Goal: Transaction & Acquisition: Book appointment/travel/reservation

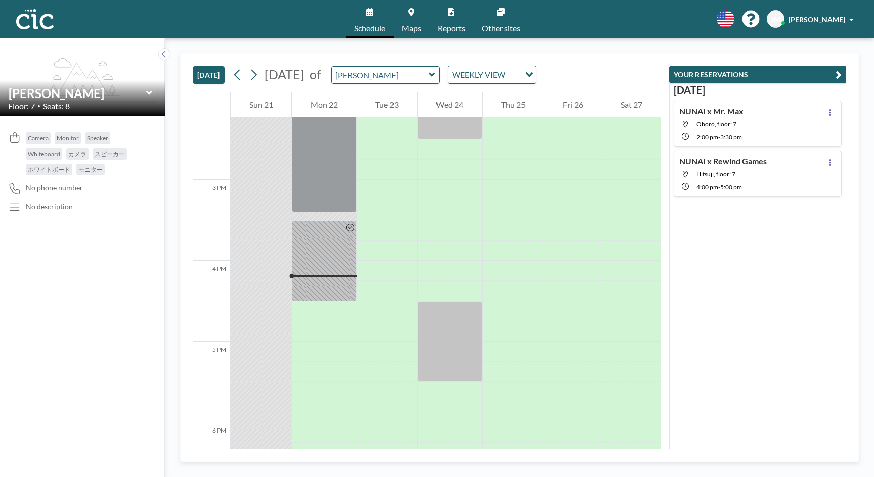
scroll to position [1274, 0]
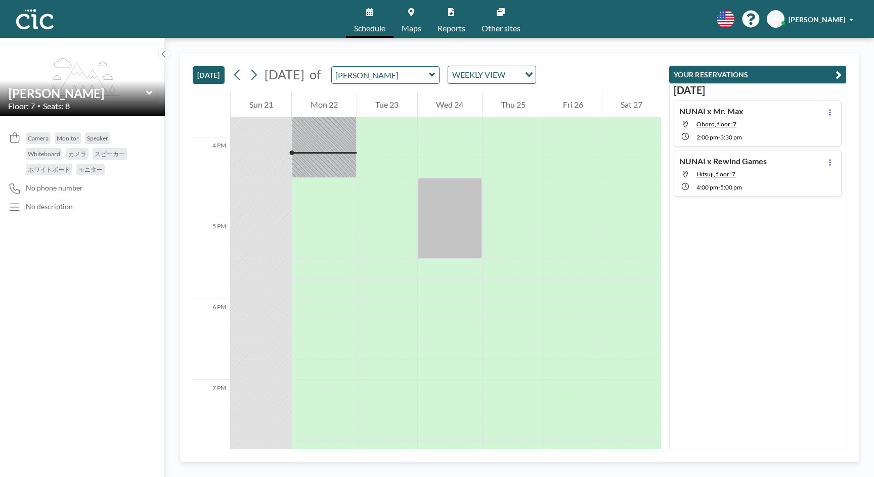
click at [435, 74] on icon at bounding box center [432, 75] width 6 height 4
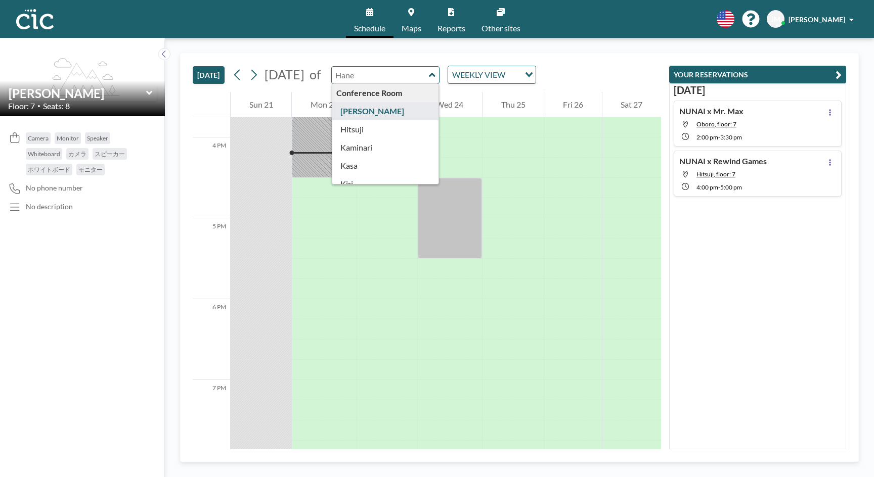
click at [435, 74] on icon at bounding box center [432, 75] width 7 height 10
type input "[PERSON_NAME]"
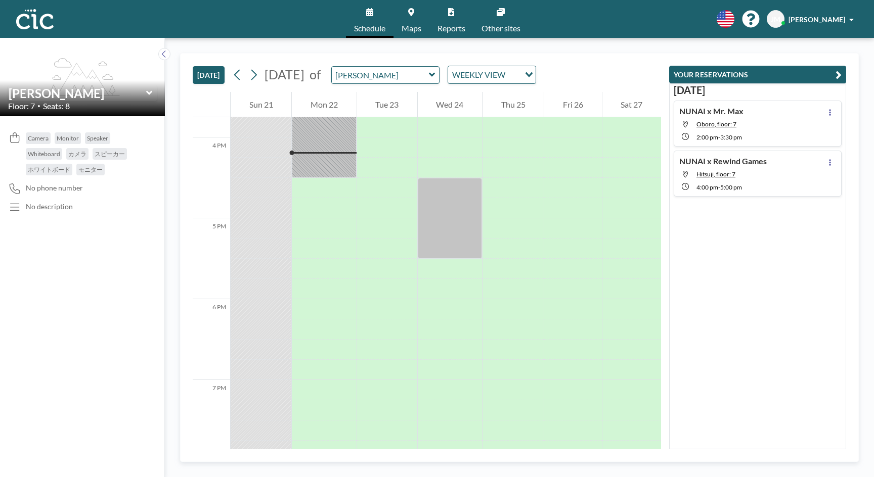
click at [368, 22] on link "Schedule" at bounding box center [370, 19] width 48 height 38
click at [410, 18] on link "Maps" at bounding box center [411, 19] width 36 height 38
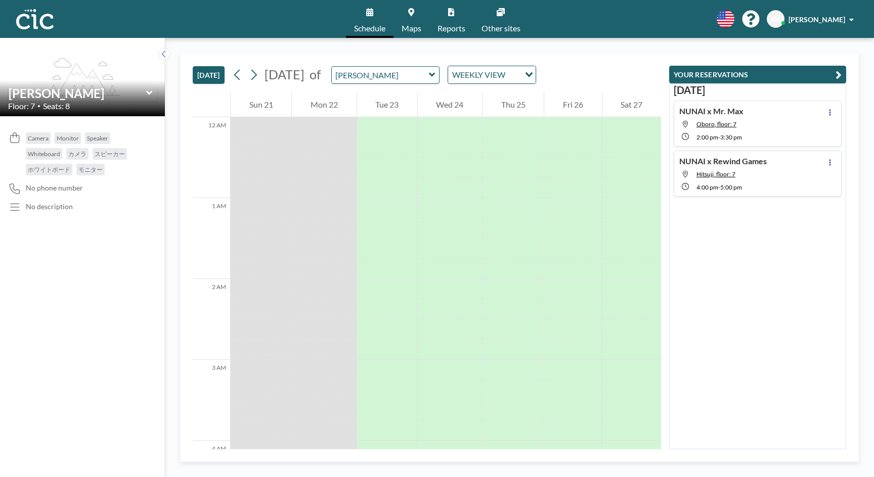
scroll to position [1274, 0]
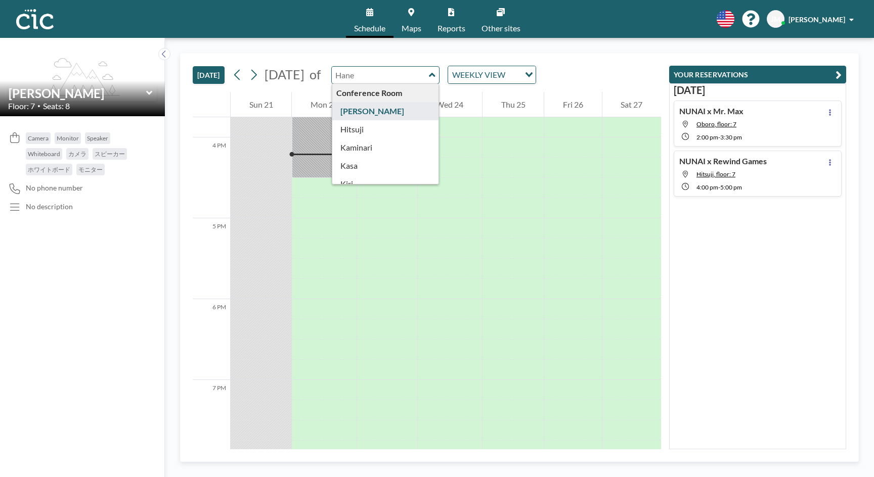
click at [421, 80] on input "text" at bounding box center [380, 75] width 97 height 17
type input "Hitsuji"
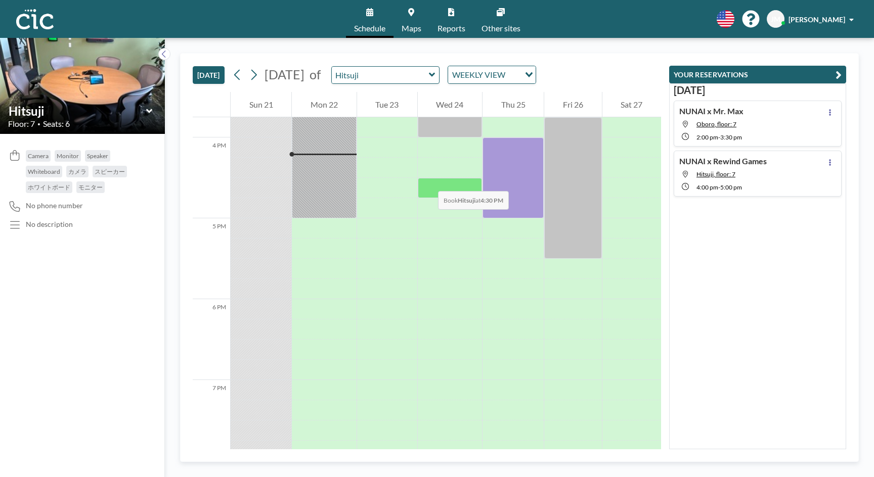
click at [428, 181] on div at bounding box center [450, 188] width 64 height 20
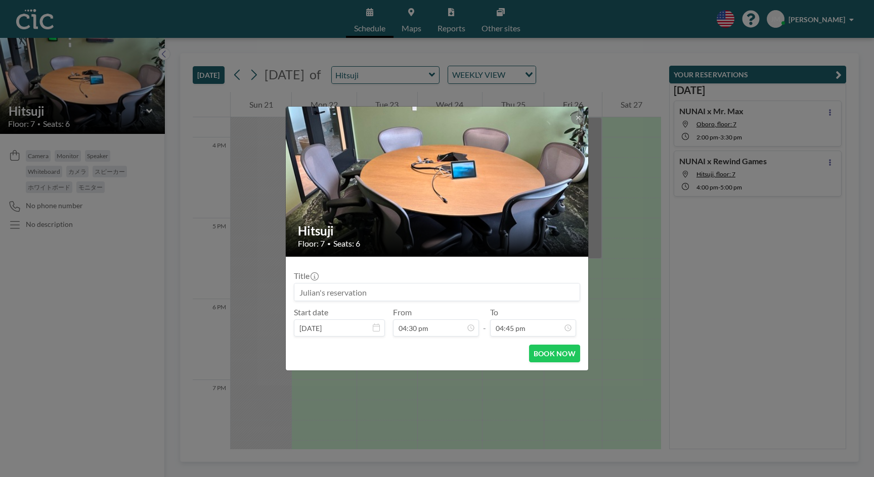
click at [396, 295] on input at bounding box center [436, 292] width 285 height 17
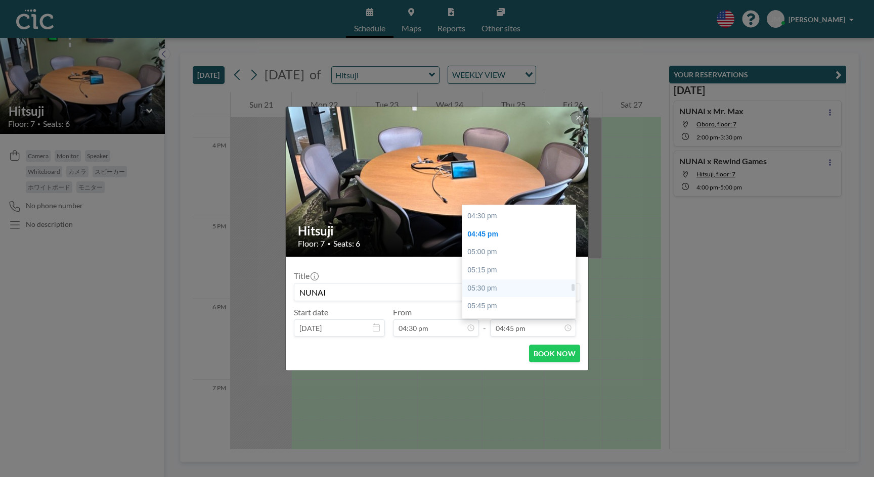
click at [511, 280] on div "05:30 pm" at bounding box center [518, 289] width 113 height 18
type input "NUNAI"
type input "05:30 pm"
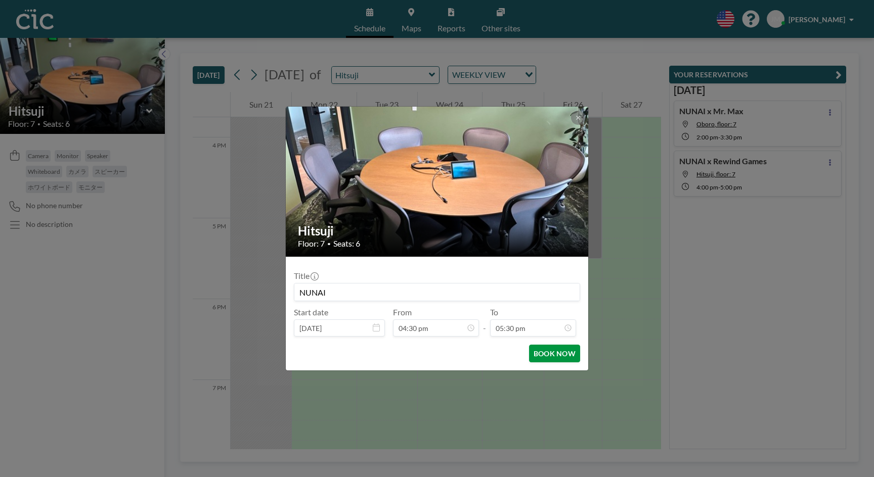
click at [562, 355] on button "BOOK NOW" at bounding box center [554, 354] width 51 height 18
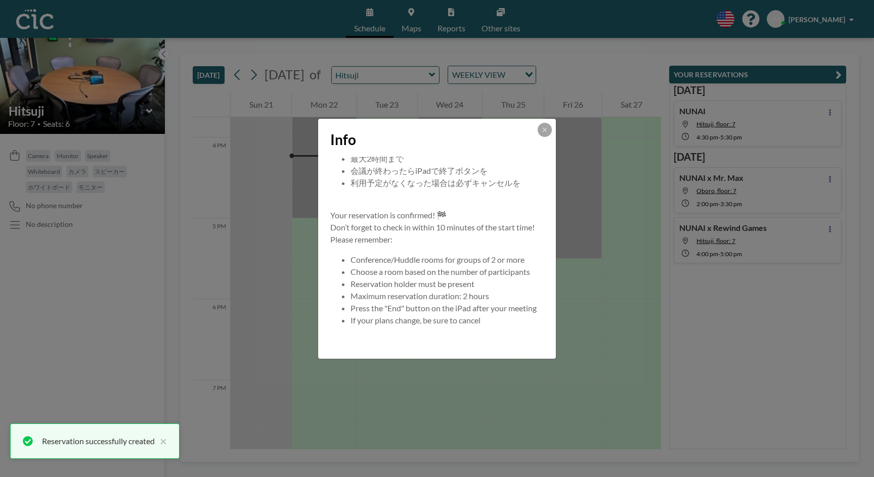
scroll to position [85, 0]
click at [543, 128] on icon at bounding box center [544, 130] width 6 height 6
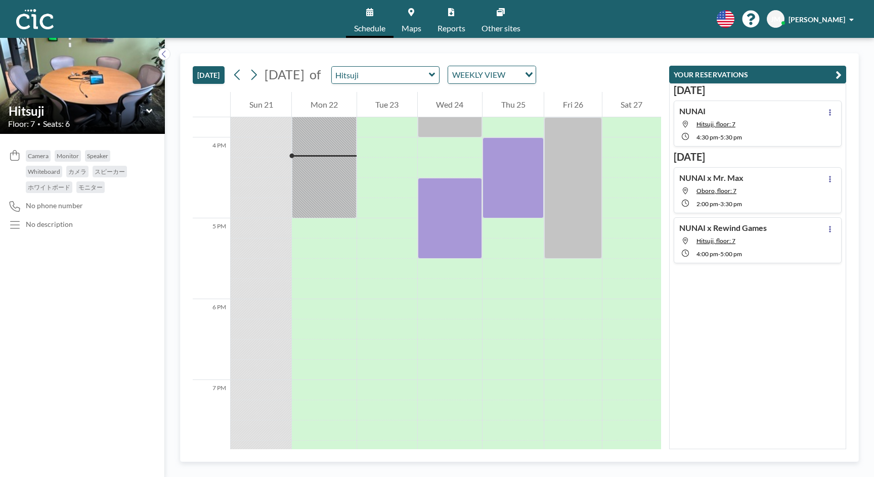
click at [780, 19] on span "JM" at bounding box center [775, 19] width 10 height 9
click at [811, 47] on link "Profile" at bounding box center [823, 48] width 90 height 20
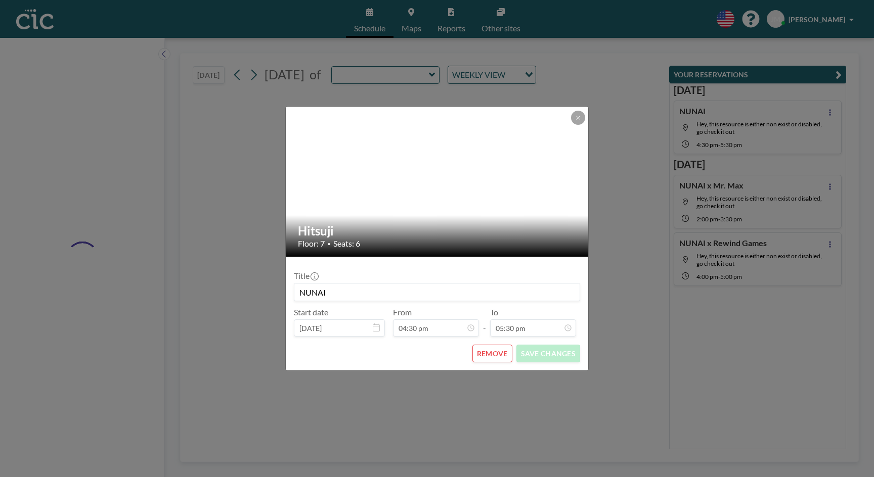
type input "Hitsuji"
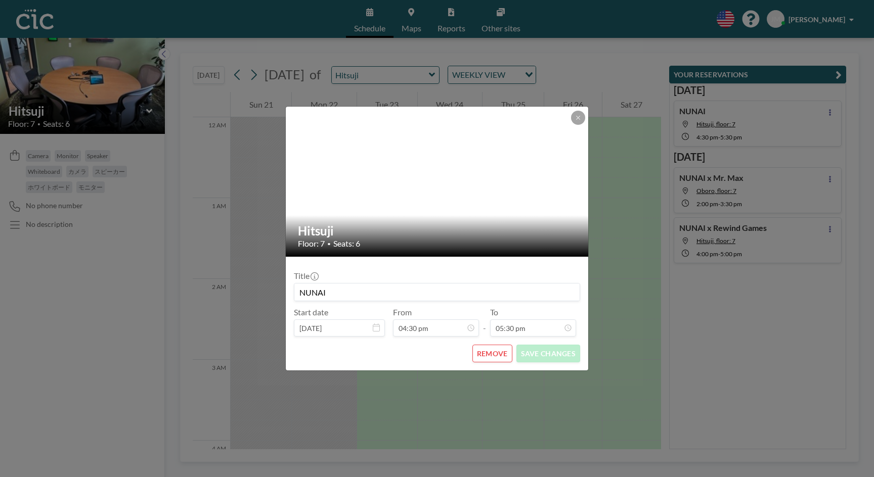
scroll to position [1314, 0]
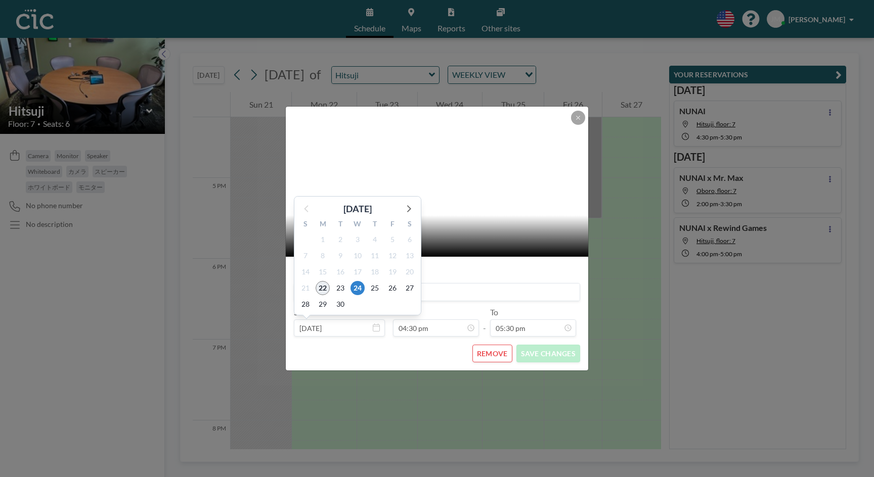
click at [321, 286] on span "22" at bounding box center [322, 288] width 14 height 14
type input "[DATE]"
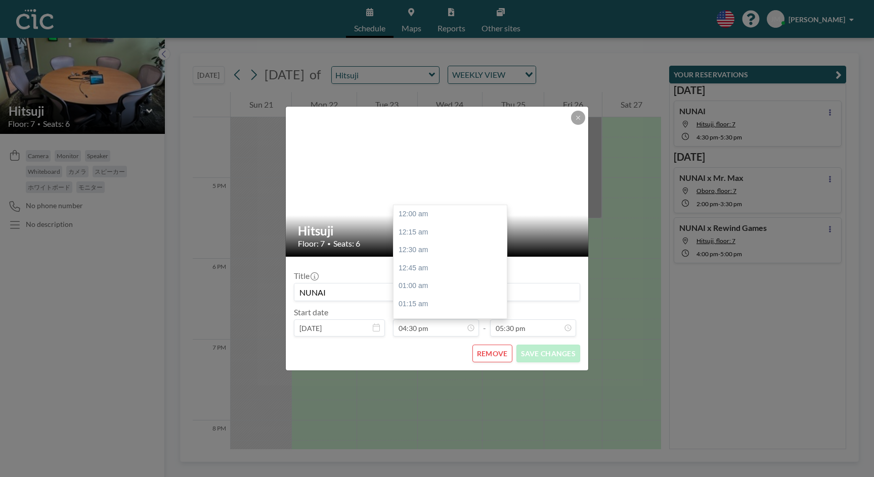
scroll to position [1168, 0]
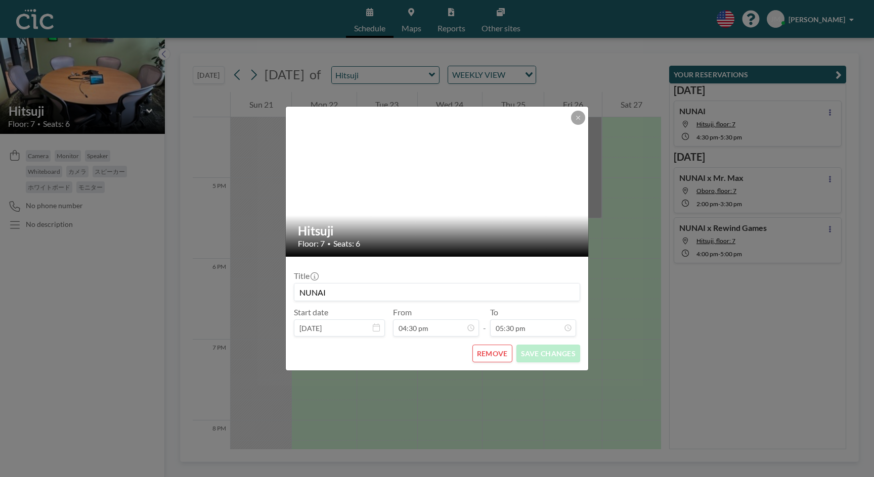
click at [488, 356] on button "REMOVE" at bounding box center [492, 354] width 40 height 18
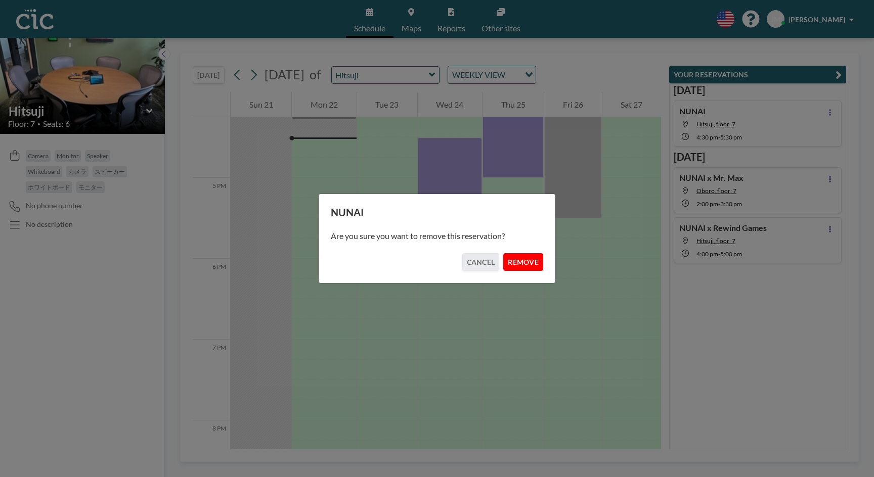
click at [515, 266] on button "REMOVE" at bounding box center [523, 262] width 40 height 18
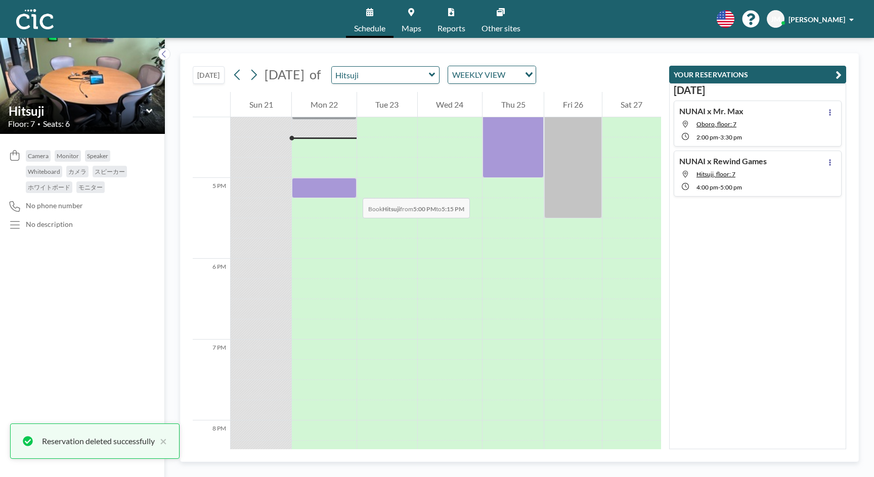
drag, startPoint x: 297, startPoint y: 178, endPoint x: 352, endPoint y: 188, distance: 55.9
click at [352, 188] on div at bounding box center [324, 188] width 64 height 20
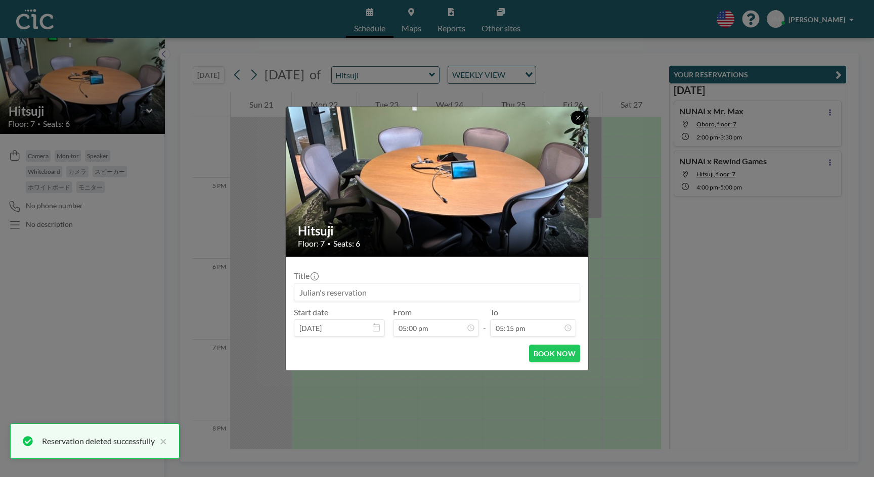
click at [579, 119] on icon at bounding box center [578, 118] width 4 height 4
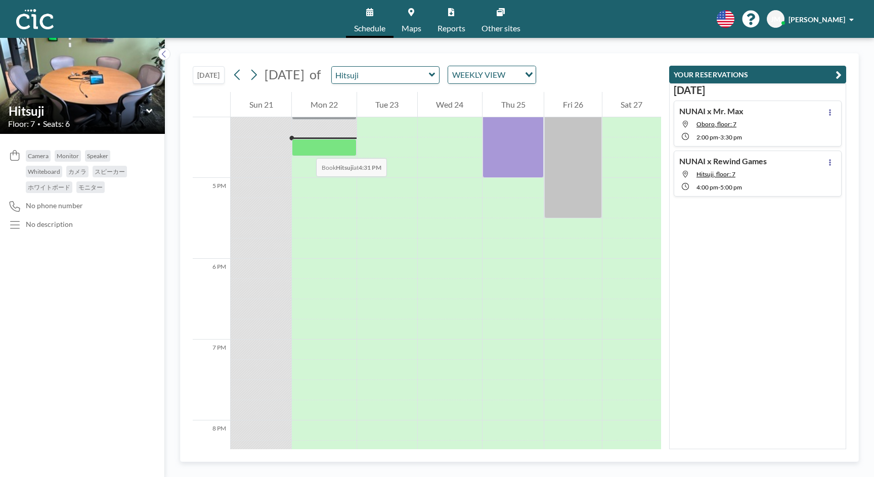
click at [306, 148] on div at bounding box center [324, 148] width 64 height 18
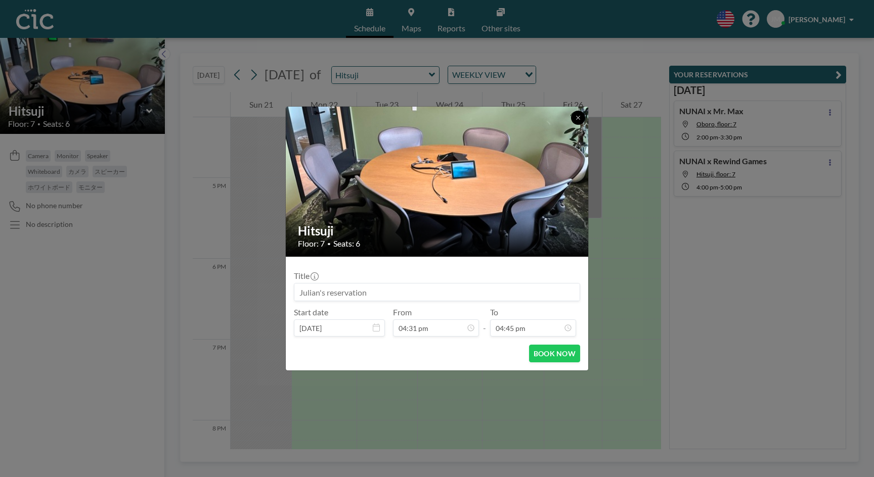
click at [576, 119] on icon at bounding box center [578, 118] width 4 height 4
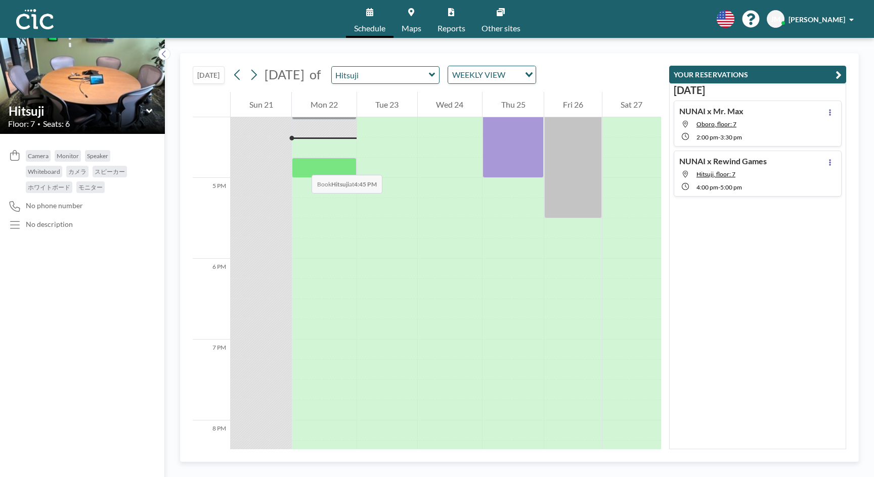
click at [301, 165] on div at bounding box center [324, 168] width 64 height 20
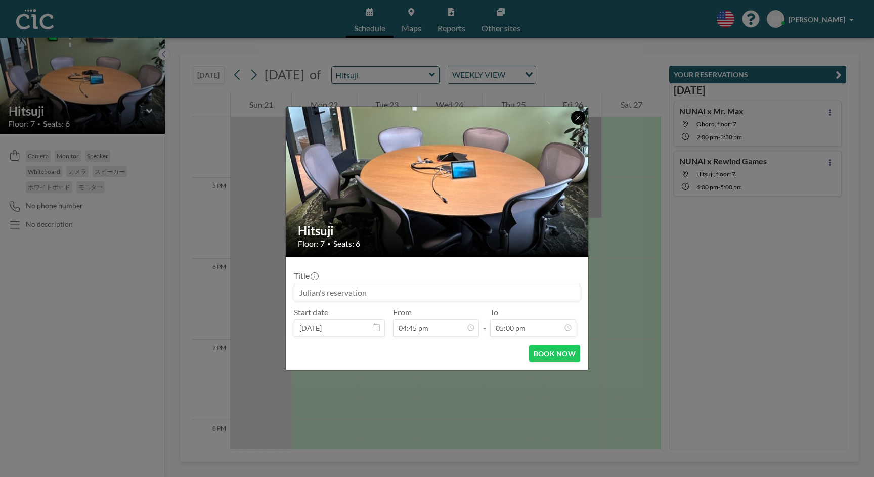
click at [579, 116] on icon at bounding box center [578, 118] width 6 height 6
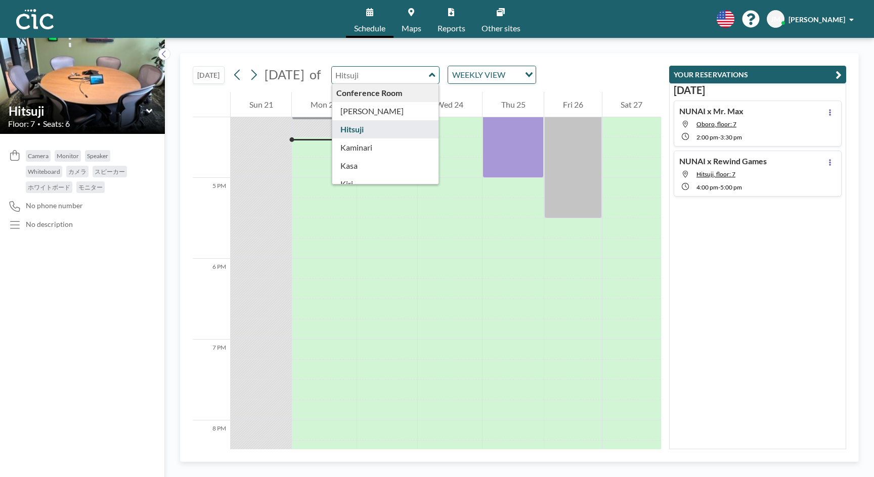
click at [429, 75] on input "text" at bounding box center [380, 75] width 97 height 17
type input "Kaminari"
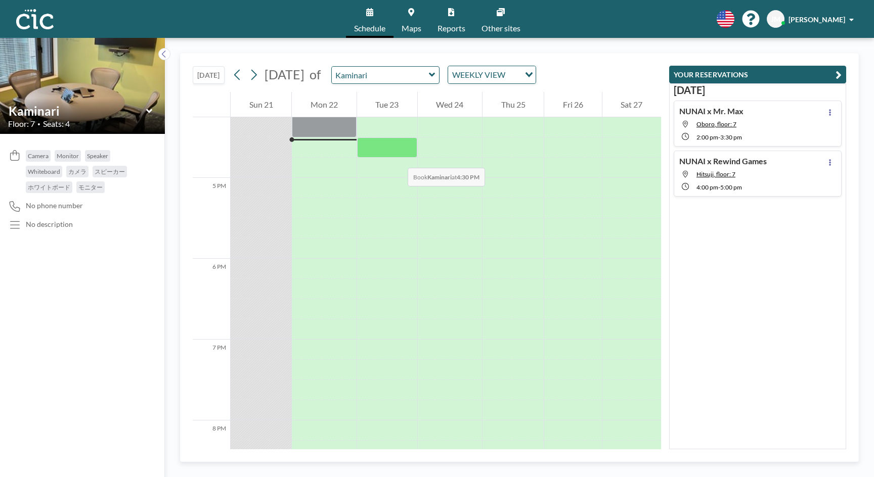
scroll to position [1298, 0]
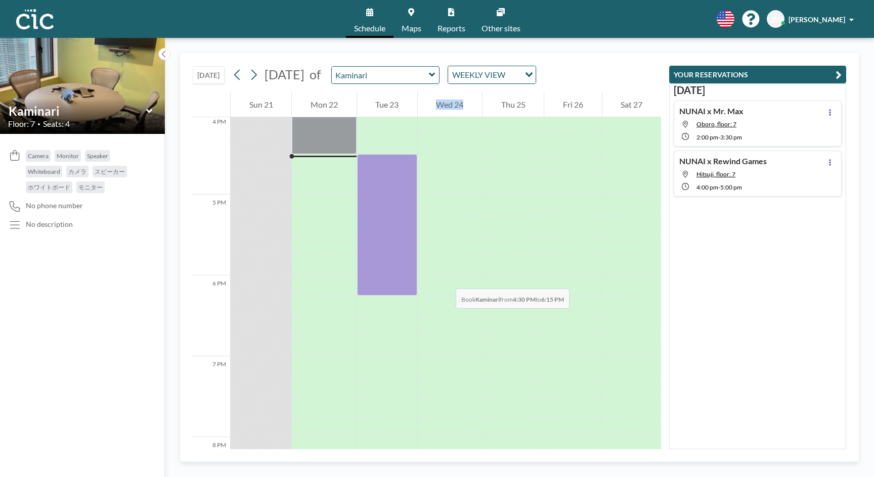
drag, startPoint x: 396, startPoint y: 158, endPoint x: 445, endPoint y: 279, distance: 130.6
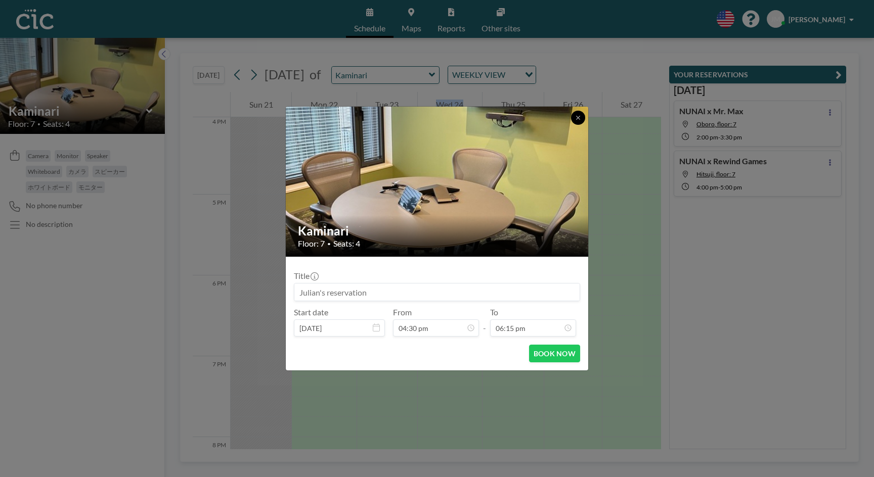
click at [578, 120] on icon at bounding box center [578, 118] width 6 height 6
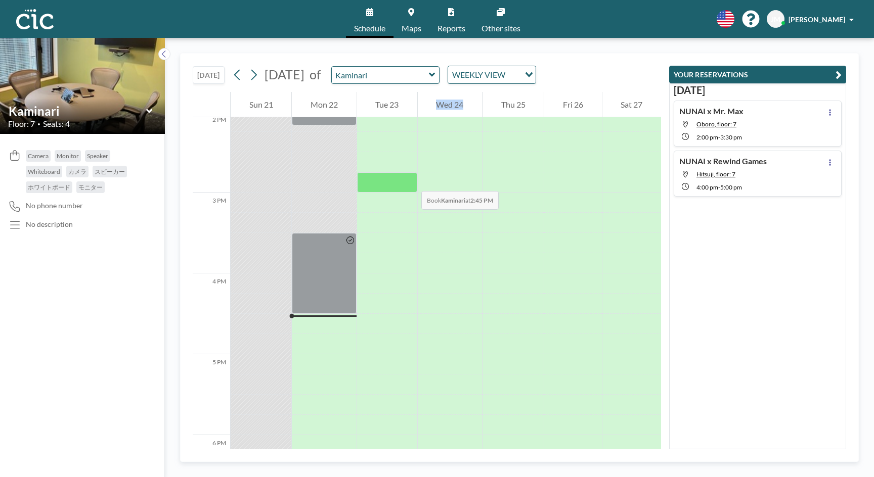
scroll to position [1140, 0]
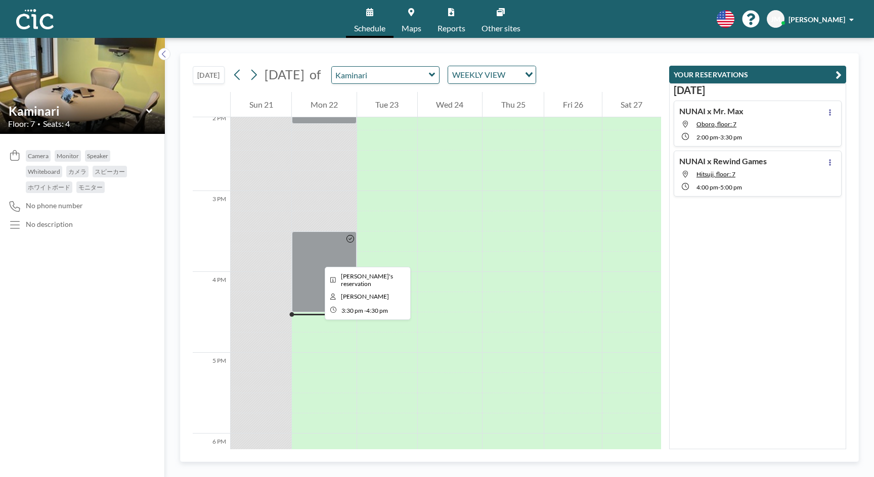
click at [316, 258] on div at bounding box center [324, 272] width 64 height 81
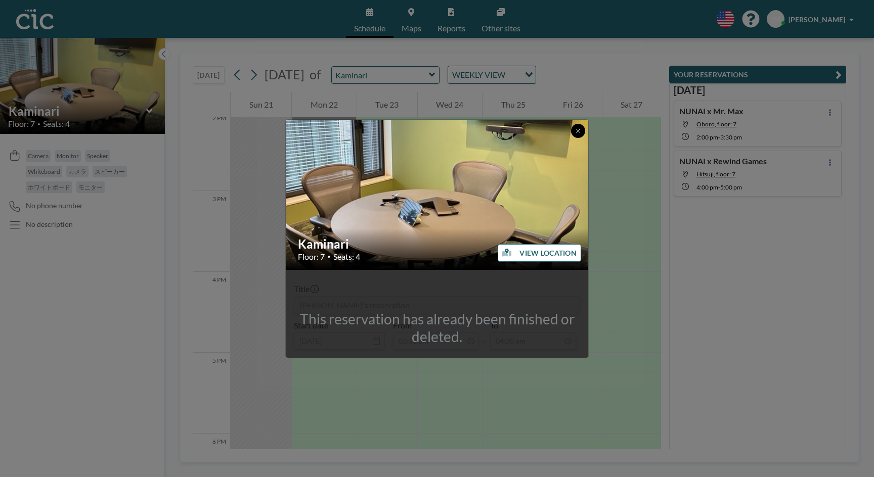
click at [576, 128] on icon at bounding box center [578, 131] width 6 height 6
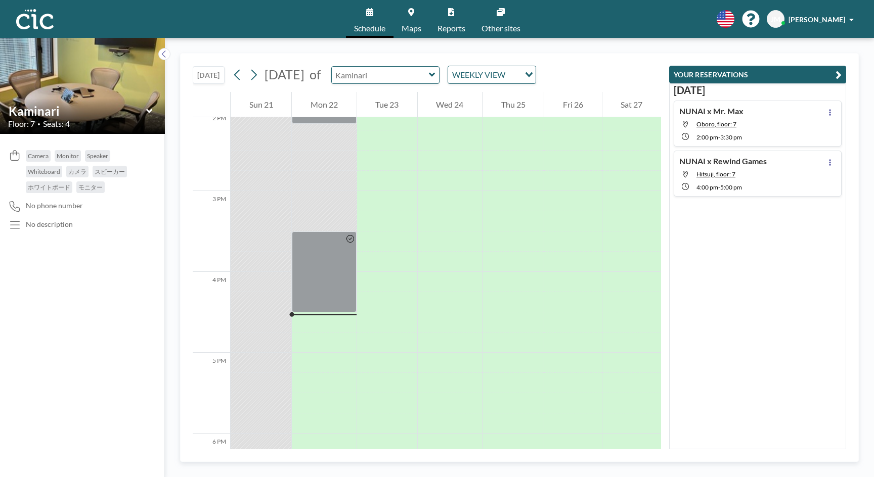
click at [429, 76] on input "text" at bounding box center [380, 75] width 97 height 17
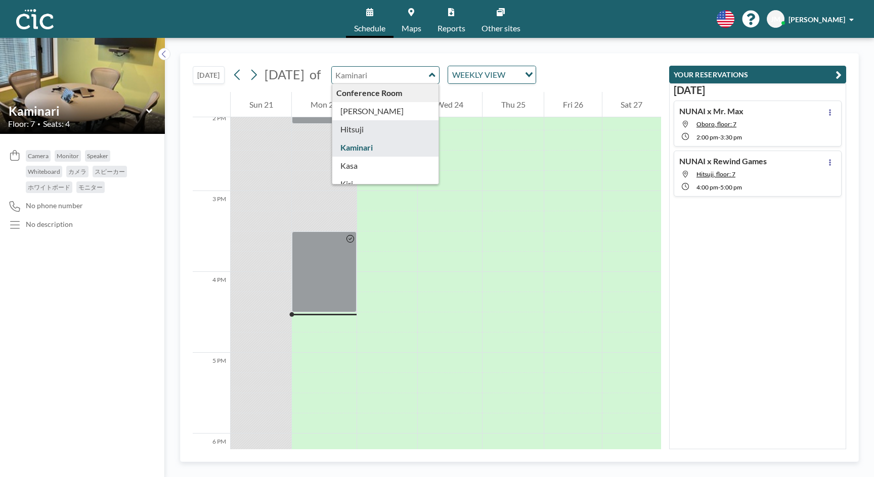
type input "Hitsuji"
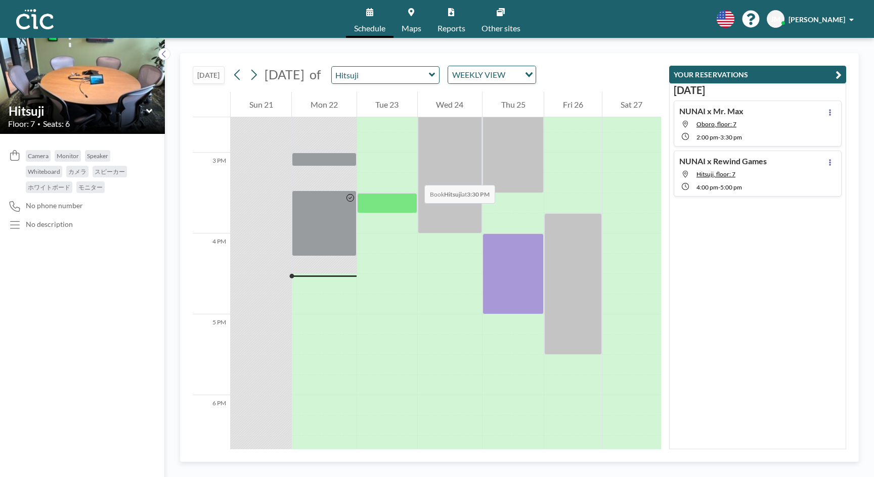
scroll to position [1201, 0]
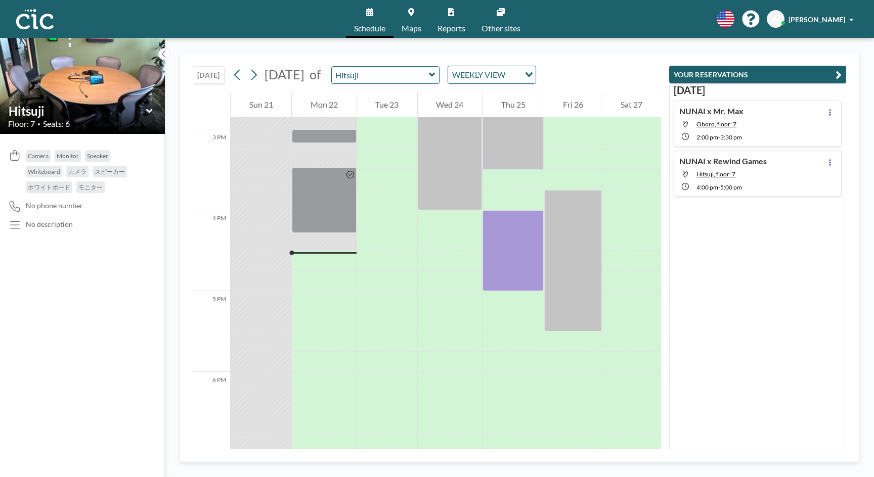
click at [320, 243] on div at bounding box center [324, 241] width 64 height 20
click at [319, 264] on div at bounding box center [324, 261] width 64 height 16
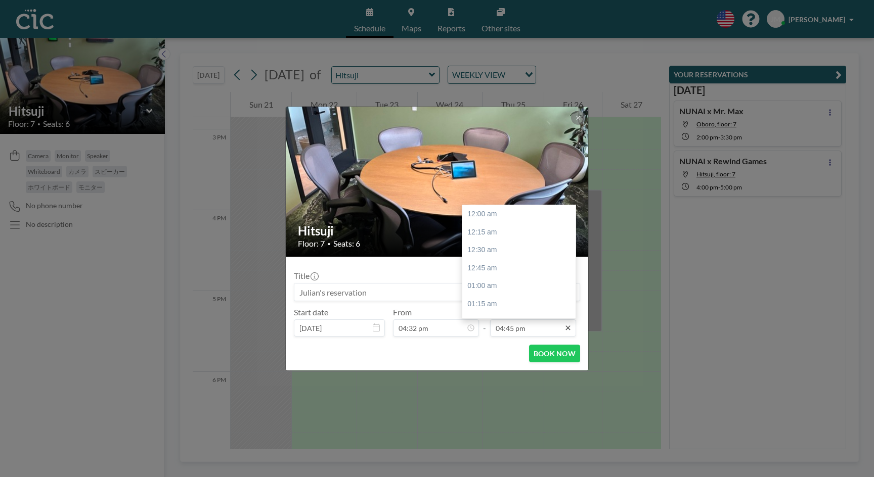
scroll to position [1186, 0]
click at [534, 334] on input "04:45 pm" at bounding box center [533, 328] width 86 height 17
click at [497, 280] on div "05:30 pm" at bounding box center [518, 289] width 113 height 18
type input "05:30 pm"
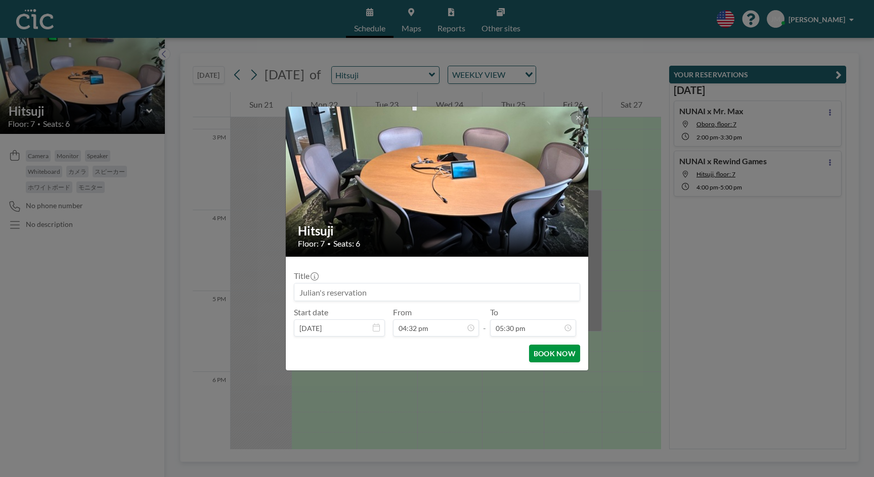
scroll to position [1239, 0]
click at [363, 294] on input at bounding box center [436, 292] width 285 height 17
type input "NUNAI"
click at [562, 350] on button "BOOK NOW" at bounding box center [554, 354] width 51 height 18
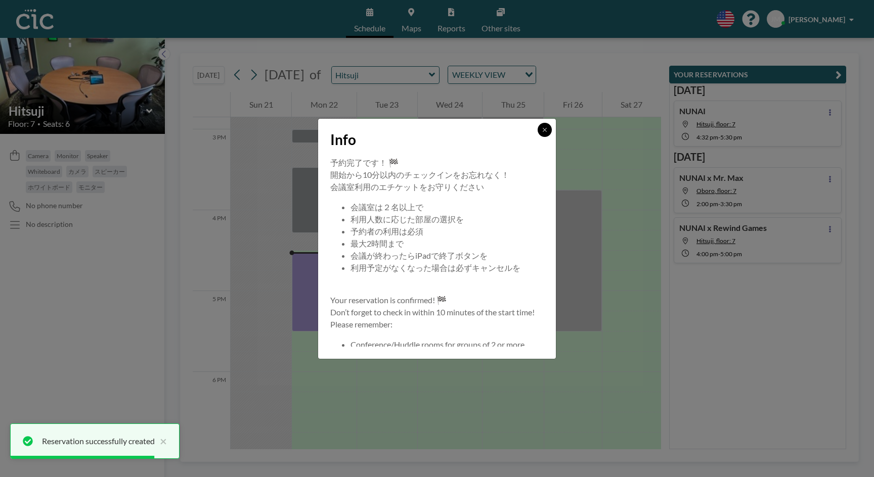
click at [544, 129] on icon at bounding box center [544, 130] width 6 height 6
